Goal: Register for event/course

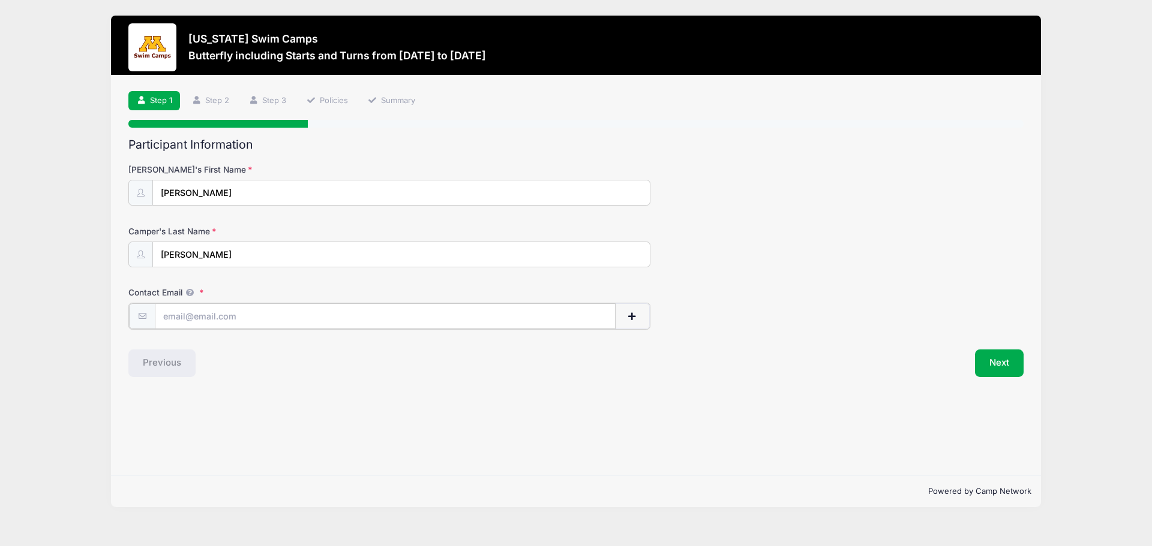
click at [193, 314] on input "Contact Email" at bounding box center [385, 316] width 461 height 26
type input "gmwincze@hotmail.com"
click at [1002, 363] on button "Next" at bounding box center [999, 362] width 49 height 28
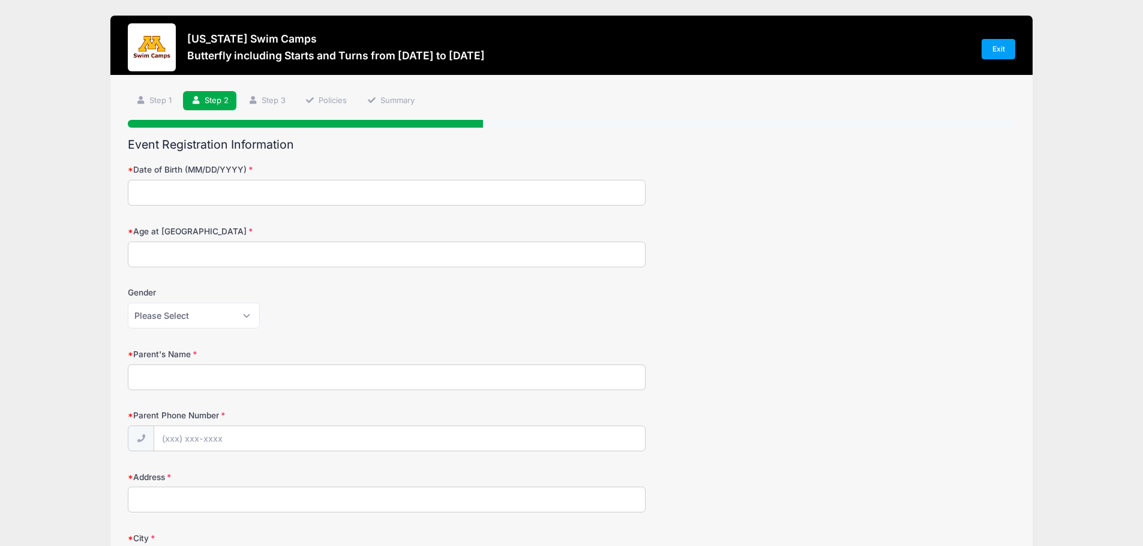
click at [259, 202] on input "Date of Birth (MM/DD/YYYY)" at bounding box center [387, 193] width 518 height 26
type input "11/27/2010"
click at [173, 246] on input "Age at Camp" at bounding box center [387, 255] width 518 height 26
type input "14"
click at [243, 321] on select "Please Select Female Male" at bounding box center [194, 316] width 132 height 26
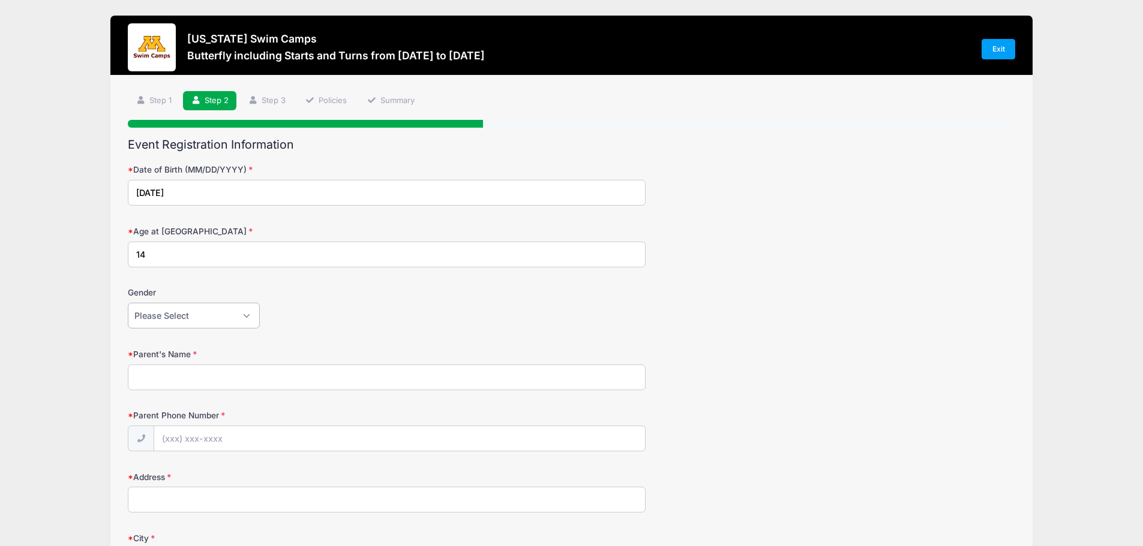
select select "Female"
click at [128, 303] on select "Please Select Female Male" at bounding box center [194, 316] width 132 height 26
click at [191, 376] on input "Parent's Name" at bounding box center [387, 378] width 518 height 26
type input "[PERSON_NAME]"
click at [173, 441] on input "Parent Phone Number" at bounding box center [399, 439] width 491 height 26
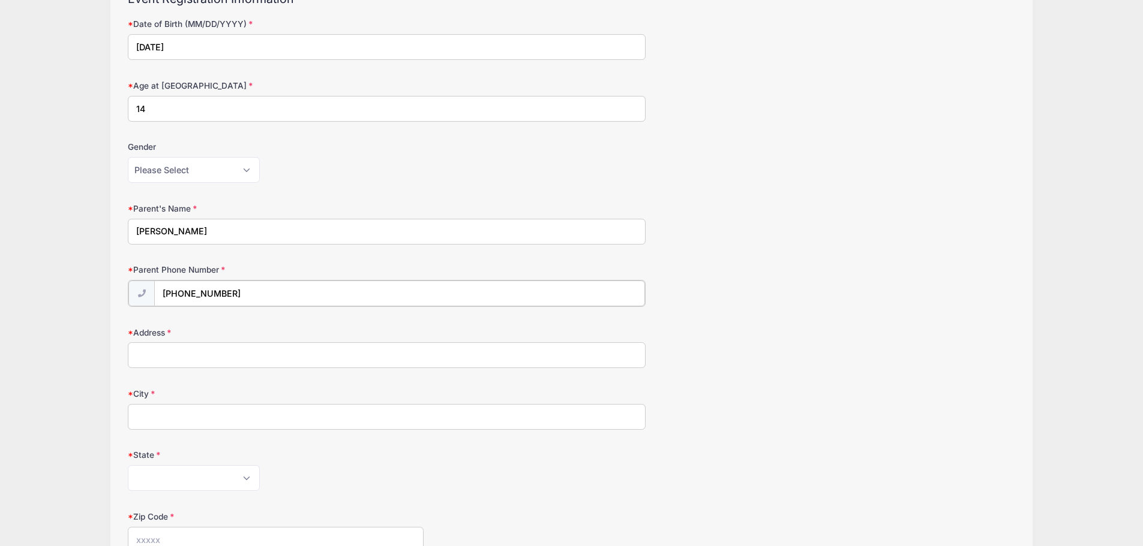
scroll to position [180, 0]
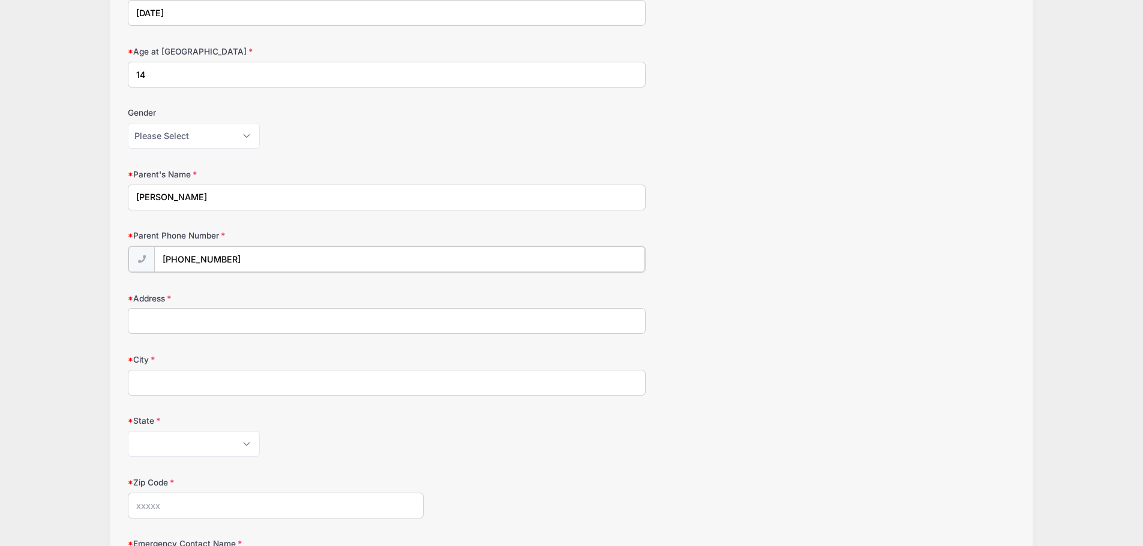
type input "(651) 247-9008"
click at [164, 314] on input "Address" at bounding box center [387, 320] width 518 height 26
type input "4523 Ashton Curve"
type input "Woodbury"
select select "MN"
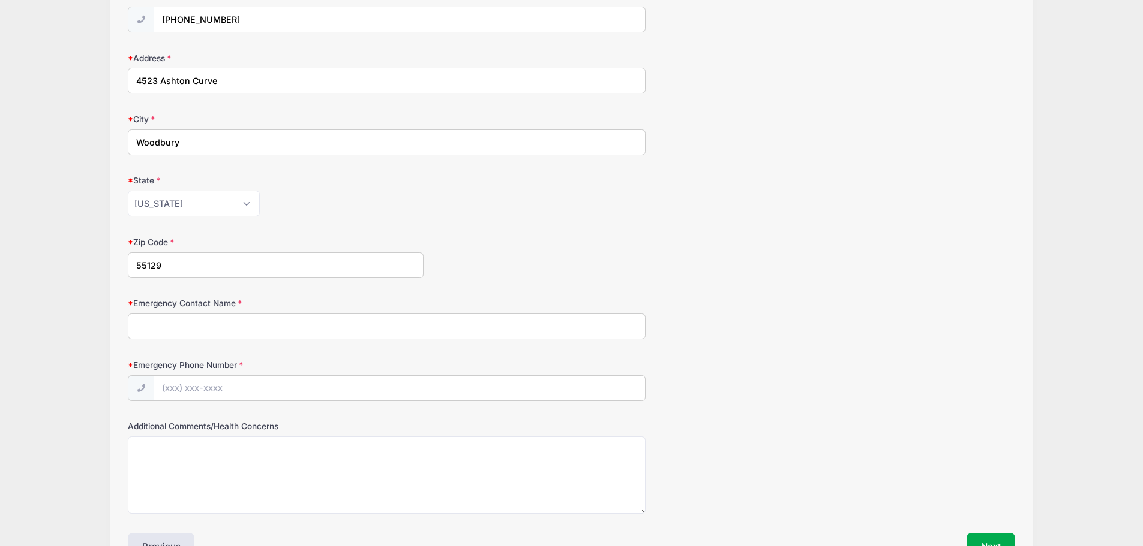
scroll to position [420, 0]
type input "55129"
click at [211, 329] on input "Emergency Contact Name" at bounding box center [387, 326] width 518 height 26
type input "[PERSON_NAME]"
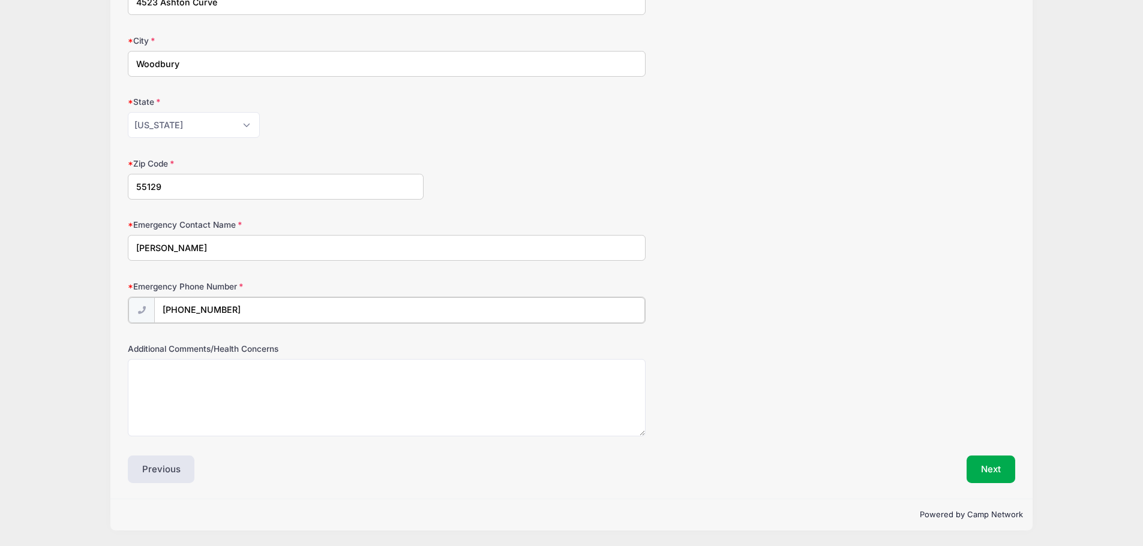
type input "(651) 247-9008"
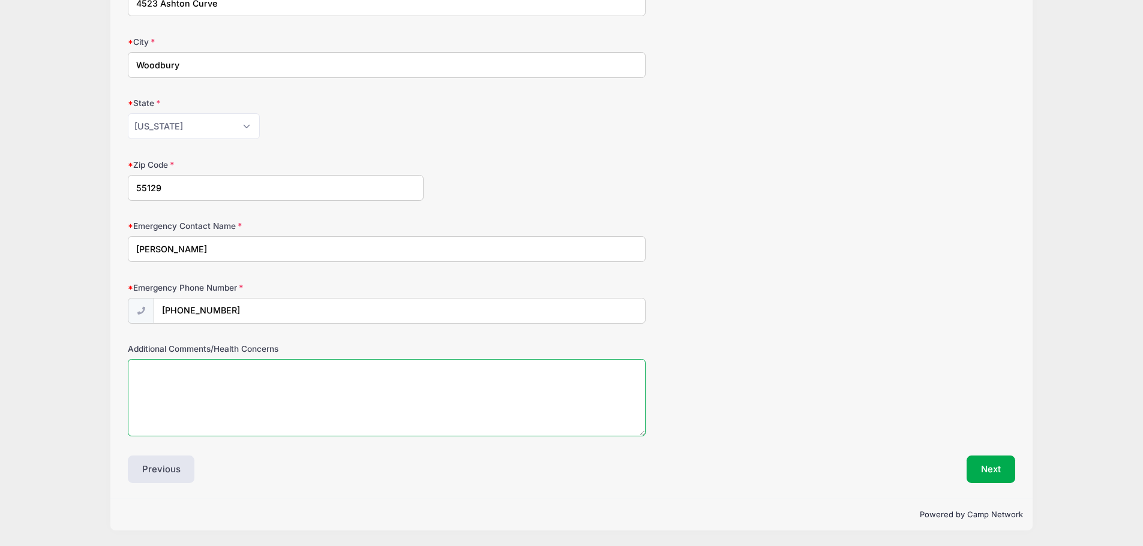
click at [175, 382] on textarea "Additional Comments/Health Concerns" at bounding box center [387, 397] width 518 height 77
type textarea "None"
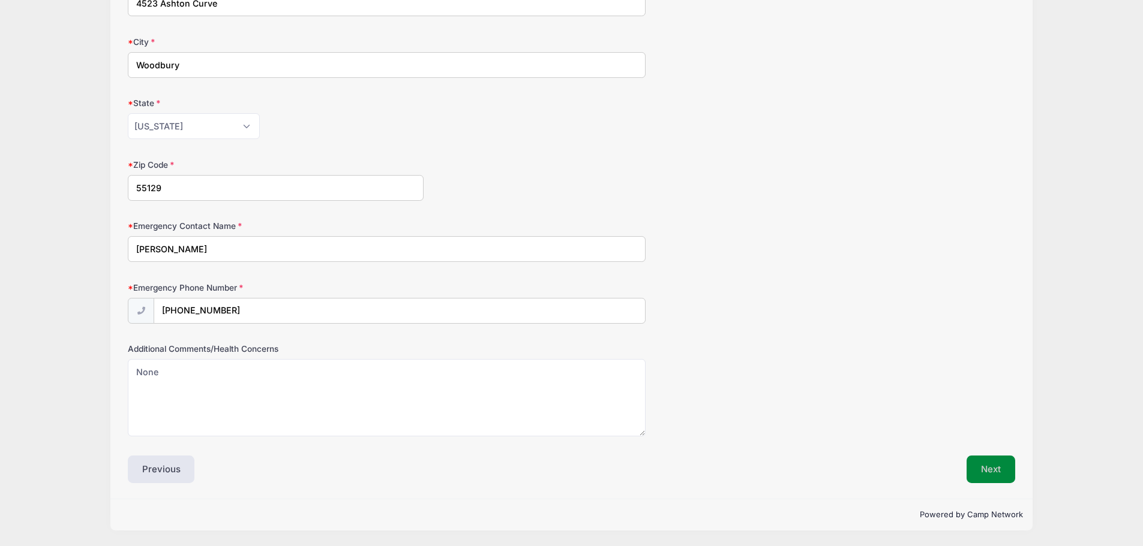
click at [967, 473] on button "Next" at bounding box center [990, 470] width 49 height 28
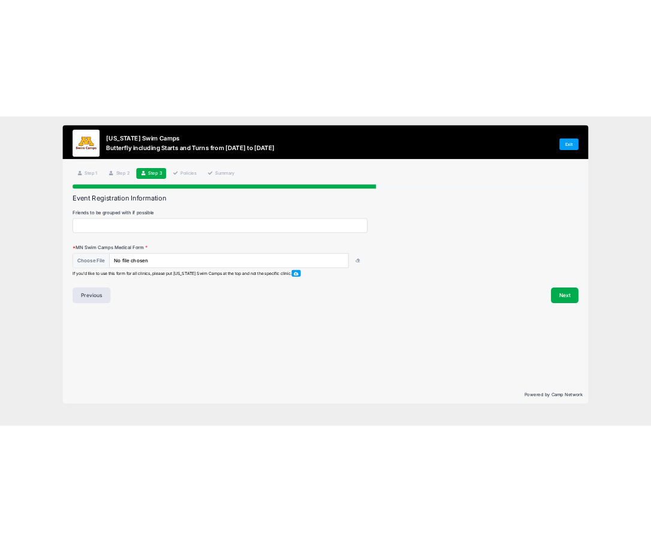
scroll to position [0, 0]
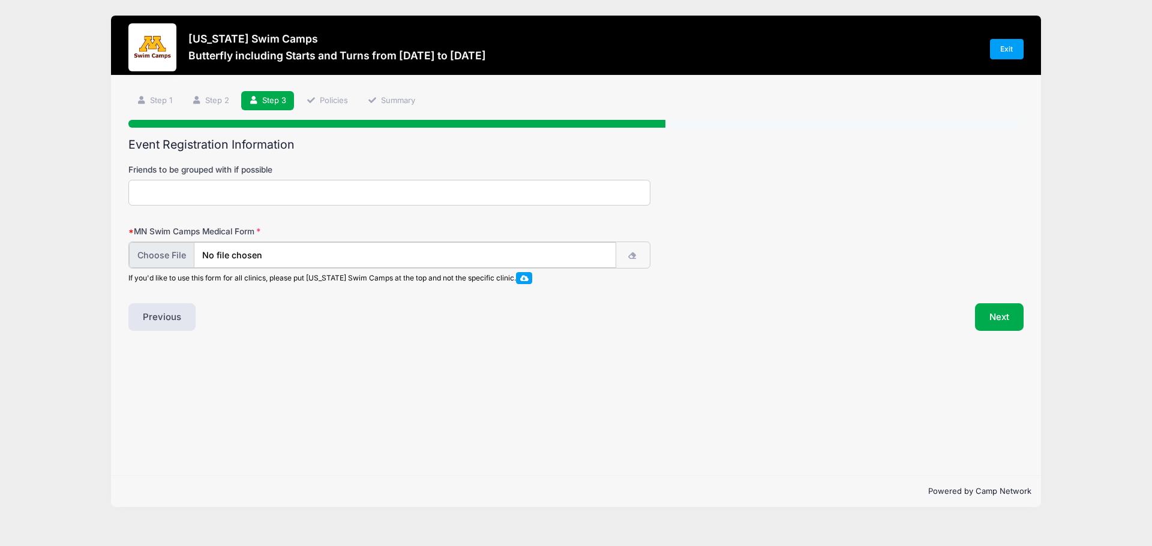
click at [223, 254] on input "file" at bounding box center [372, 255] width 487 height 26
click at [526, 278] on span at bounding box center [524, 277] width 8 height 7
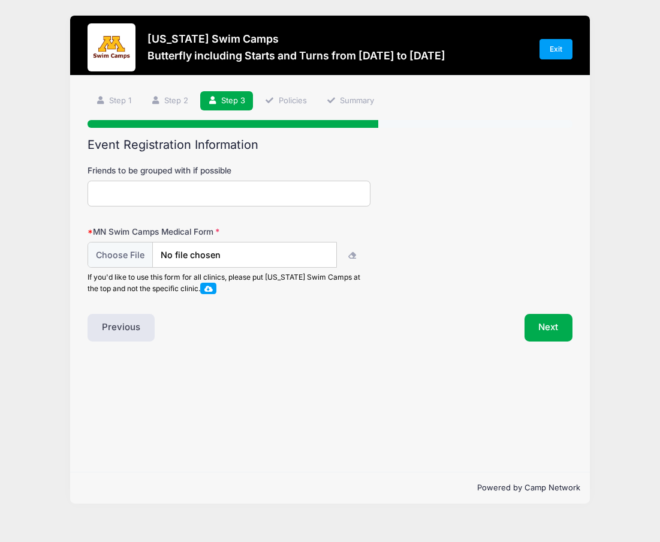
type input "C:\fakepath\thumbnail_IMG_1441.jpg"
click at [550, 331] on button "Next" at bounding box center [549, 328] width 49 height 28
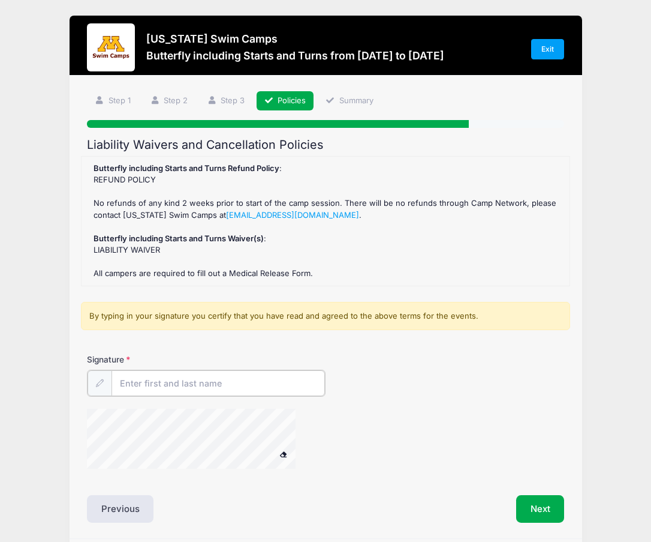
click at [131, 387] on input "Signature" at bounding box center [219, 383] width 214 height 26
type input "[PERSON_NAME]"
click at [547, 504] on button "Next" at bounding box center [540, 508] width 49 height 28
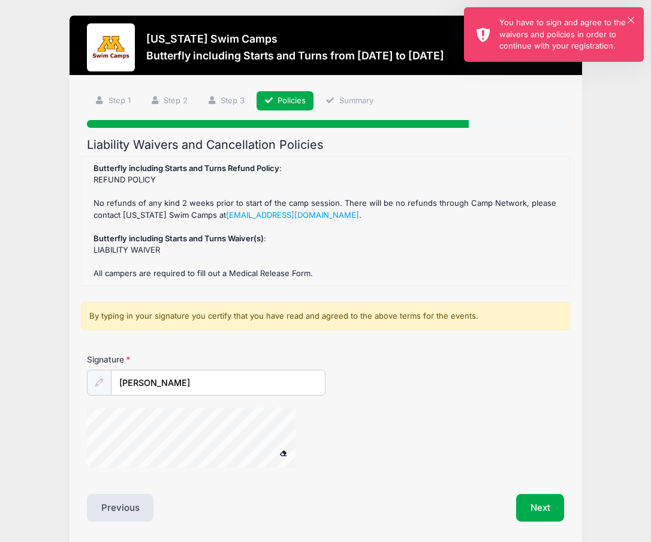
click at [629, 12] on div "× You have to sign and agree to the waivers and policies in order to continue w…" at bounding box center [554, 34] width 180 height 55
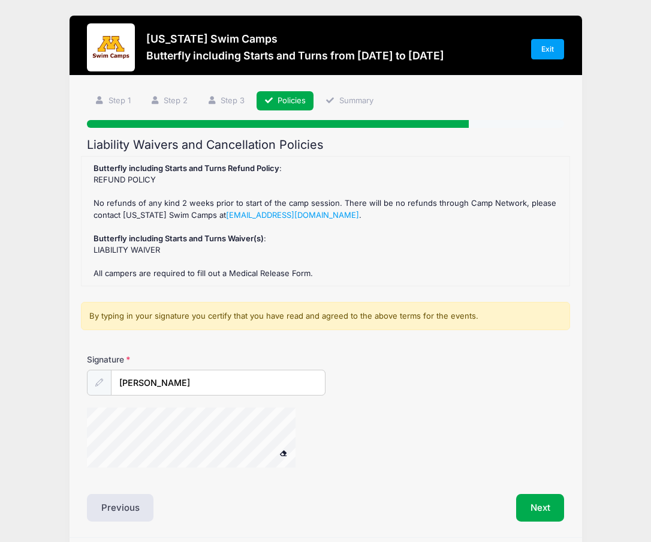
click at [406, 436] on div at bounding box center [326, 439] width 478 height 64
drag, startPoint x: 548, startPoint y: 506, endPoint x: 531, endPoint y: 502, distance: 17.2
click at [549, 505] on button "Next" at bounding box center [540, 508] width 49 height 28
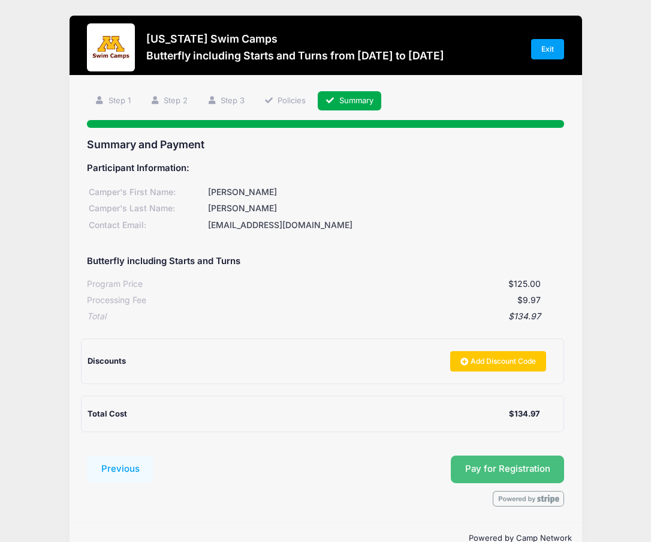
click at [517, 473] on button "Pay for Registration" at bounding box center [508, 469] width 114 height 28
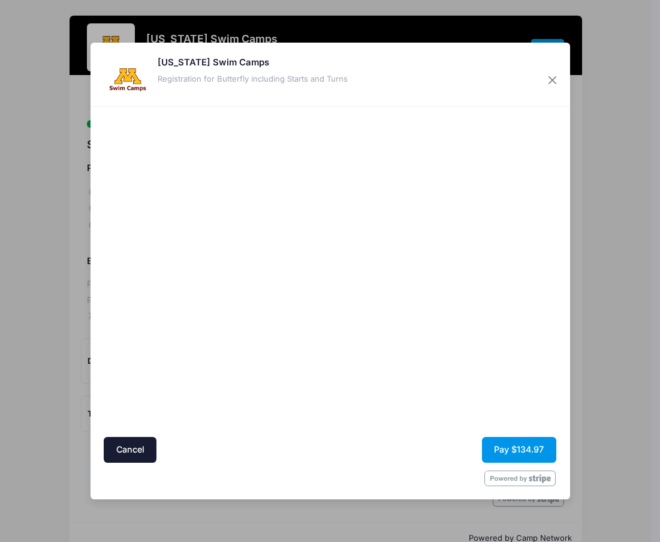
click at [531, 451] on button "Pay $134.97" at bounding box center [519, 450] width 74 height 26
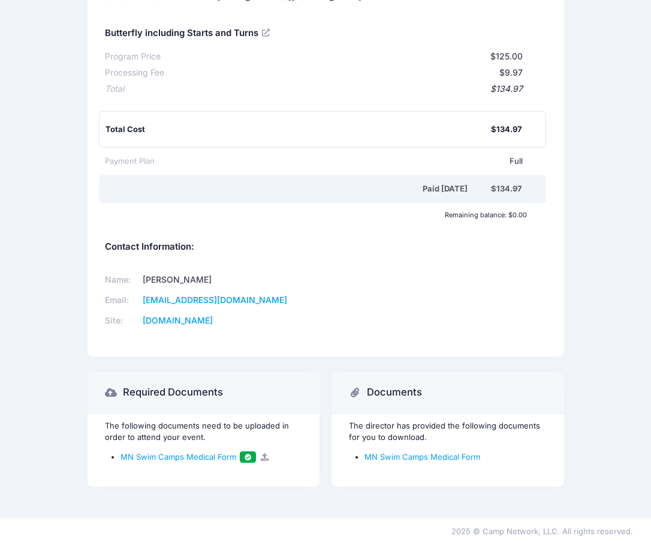
scroll to position [134, 0]
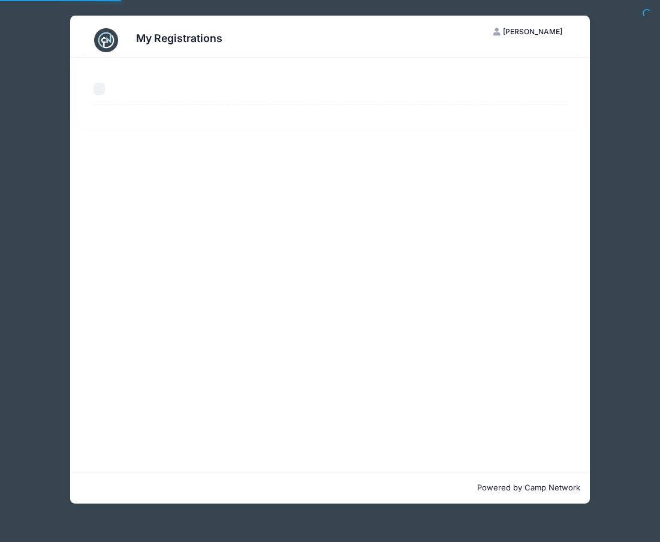
select select "50"
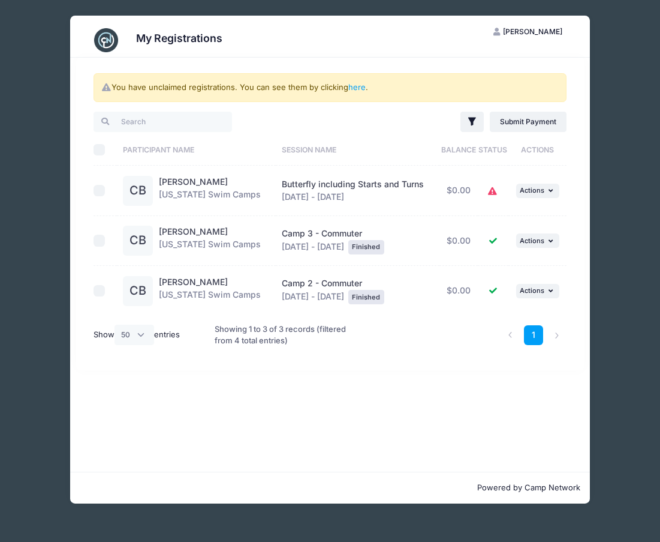
click at [490, 191] on icon at bounding box center [493, 191] width 10 height 0
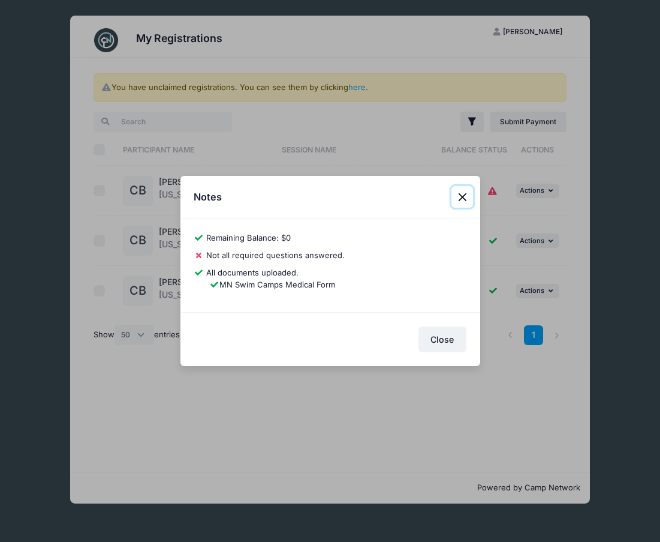
click at [466, 196] on button "Close" at bounding box center [463, 197] width 22 height 22
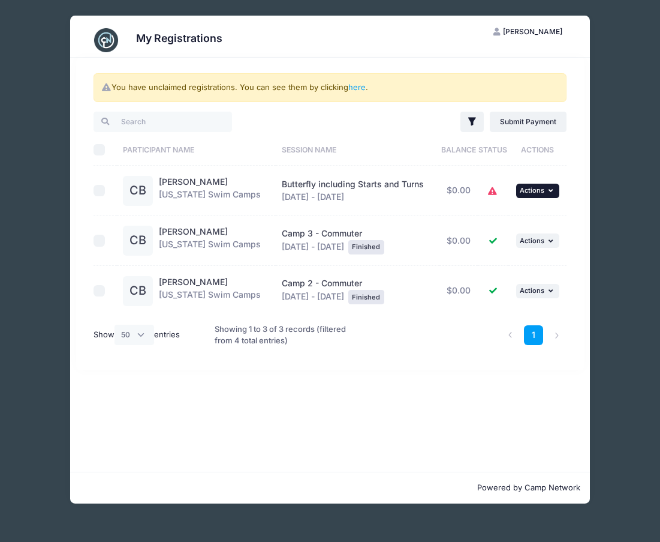
click at [532, 194] on span "Actions" at bounding box center [532, 190] width 25 height 8
click at [523, 32] on span "[PERSON_NAME]" at bounding box center [532, 31] width 59 height 9
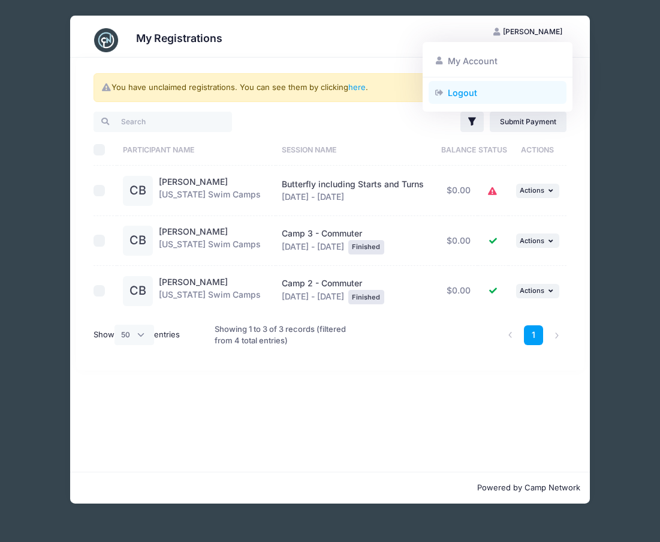
click at [467, 93] on link "Logout" at bounding box center [498, 92] width 139 height 23
